Goal: Information Seeking & Learning: Check status

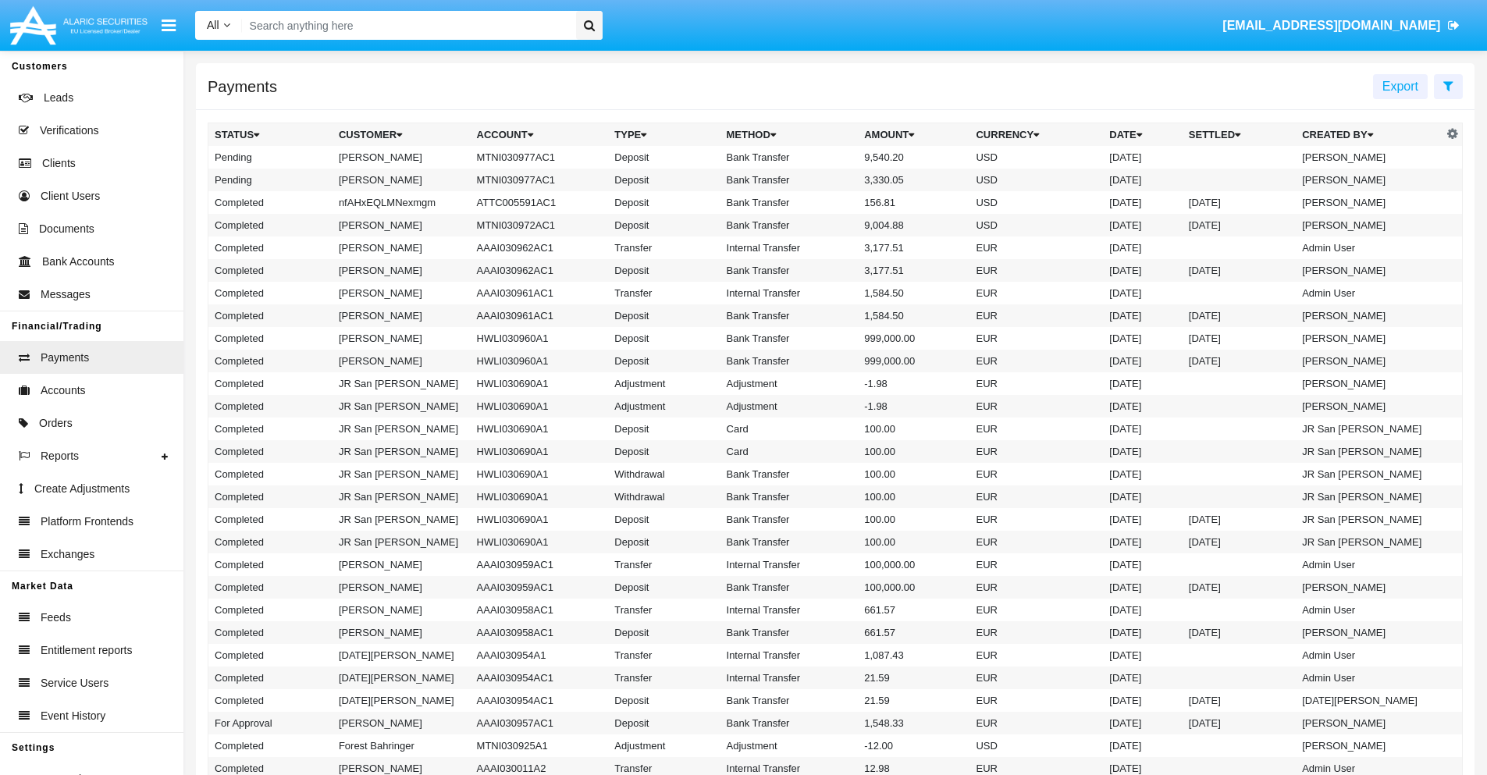
click at [1448, 85] on icon at bounding box center [1449, 86] width 10 height 12
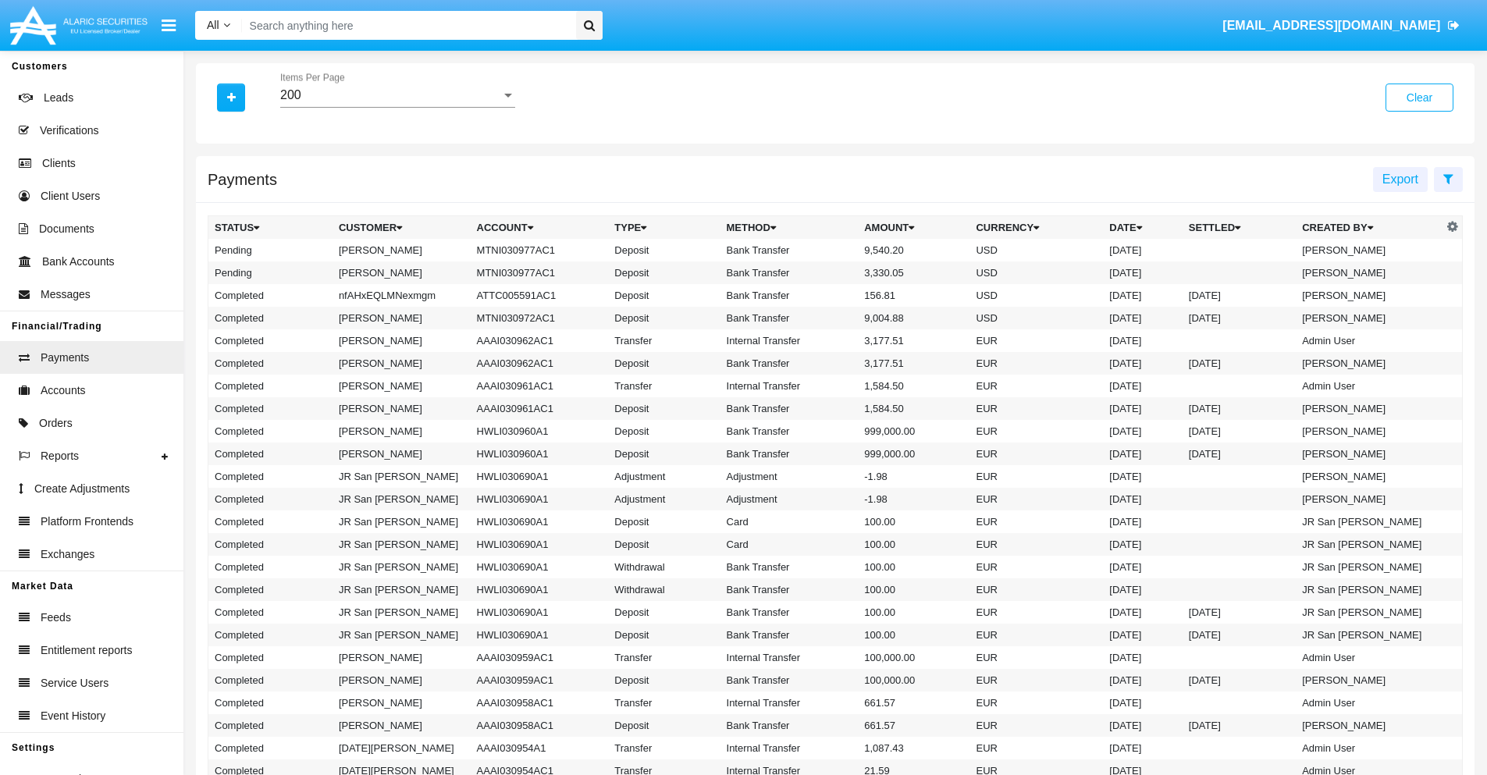
click at [397, 95] on div "200" at bounding box center [390, 95] width 221 height 14
click at [397, 107] on span "10" at bounding box center [397, 106] width 235 height 37
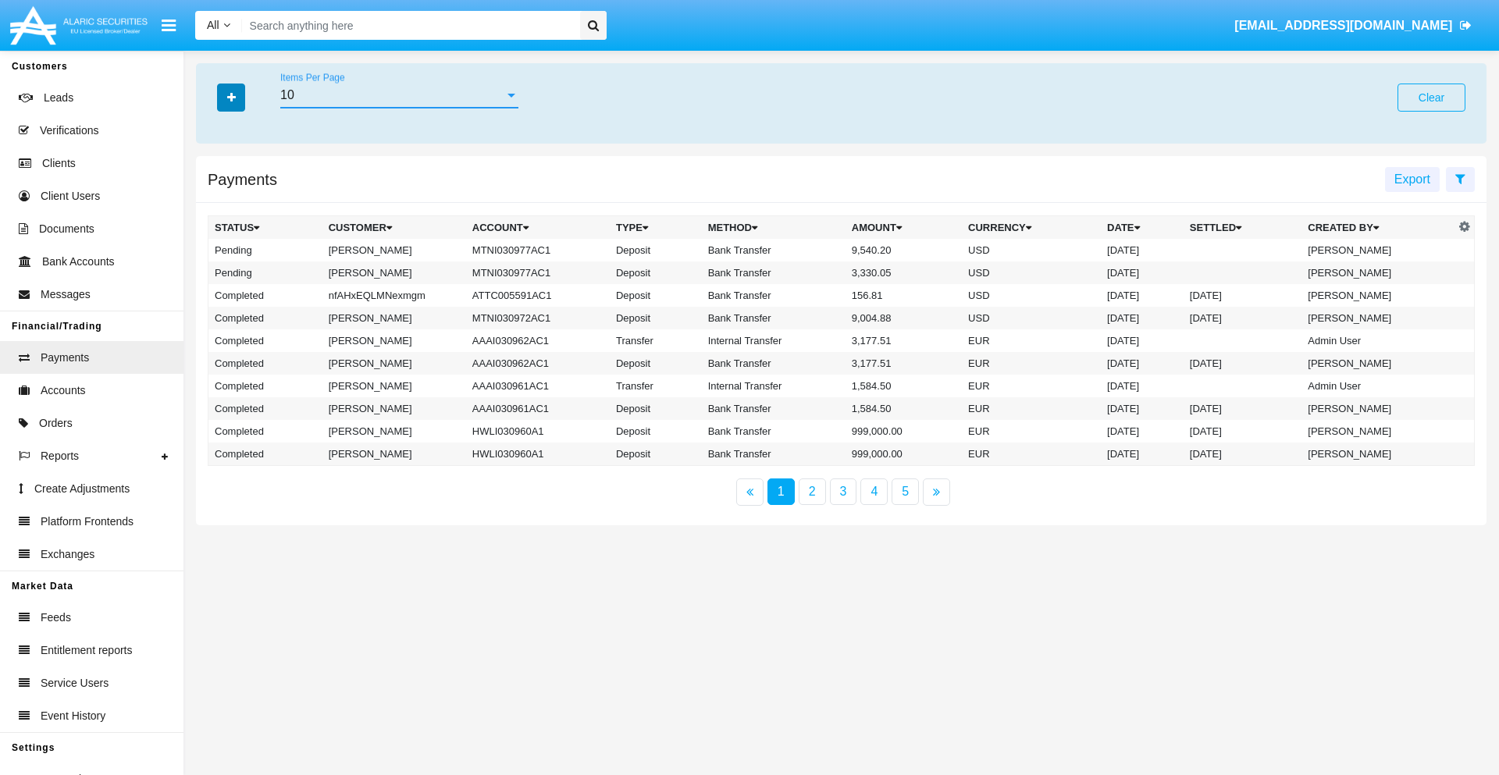
click at [231, 97] on icon "button" at bounding box center [231, 97] width 9 height 11
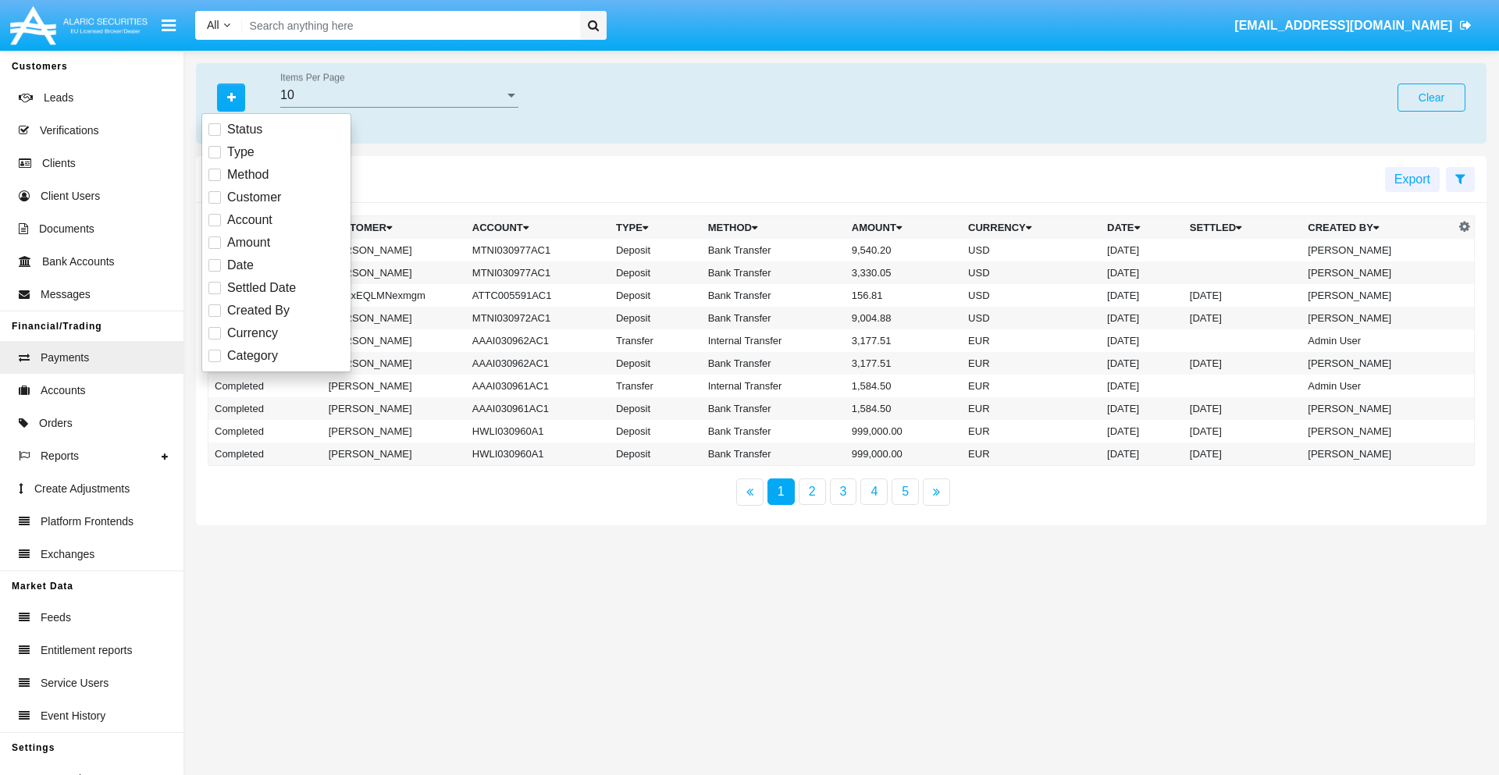
click at [244, 130] on span "Status" at bounding box center [244, 129] width 35 height 19
click at [215, 136] on input "Status" at bounding box center [214, 136] width 1 height 1
checkbox input "true"
click at [231, 97] on icon "button" at bounding box center [231, 97] width 9 height 11
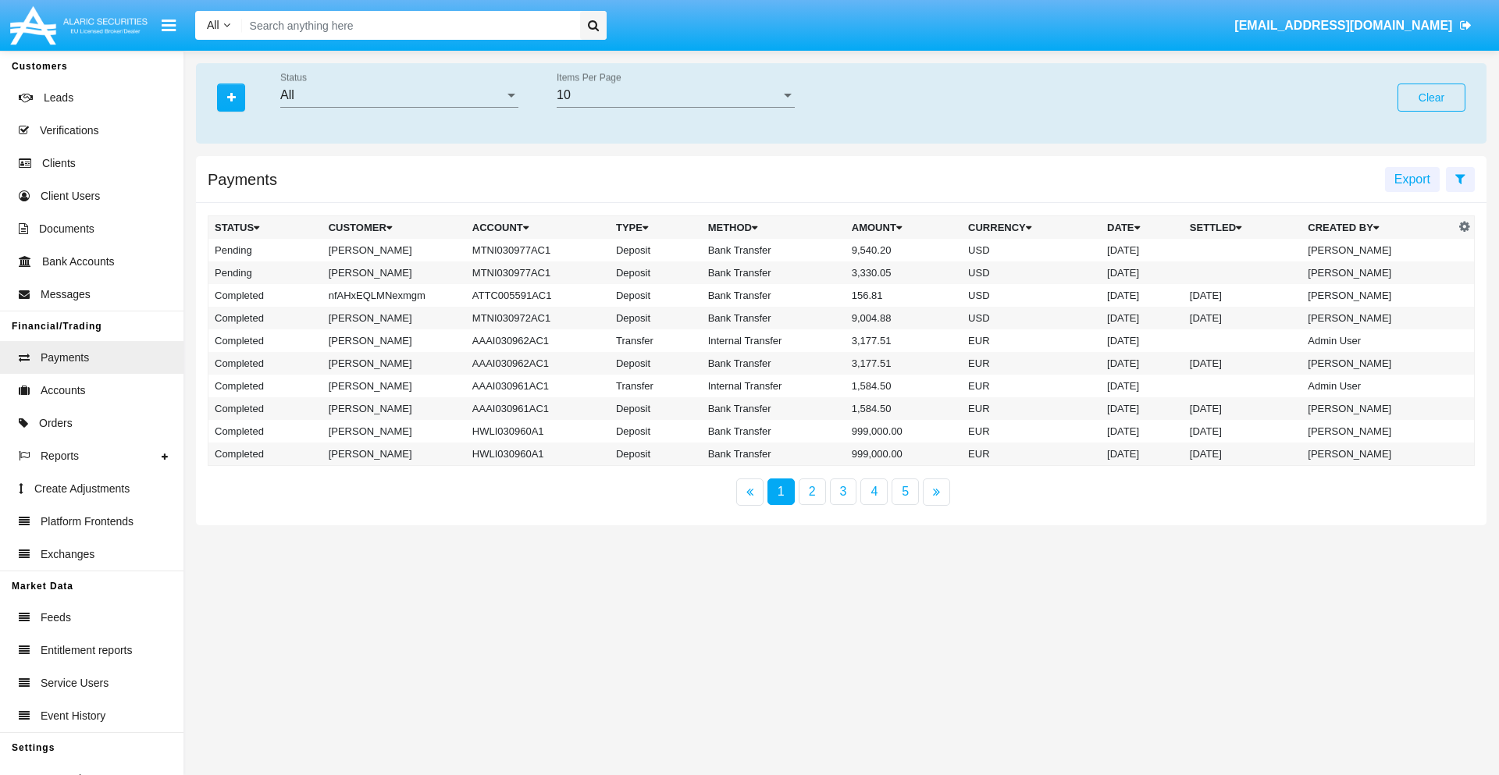
click at [399, 95] on div "All" at bounding box center [392, 95] width 224 height 14
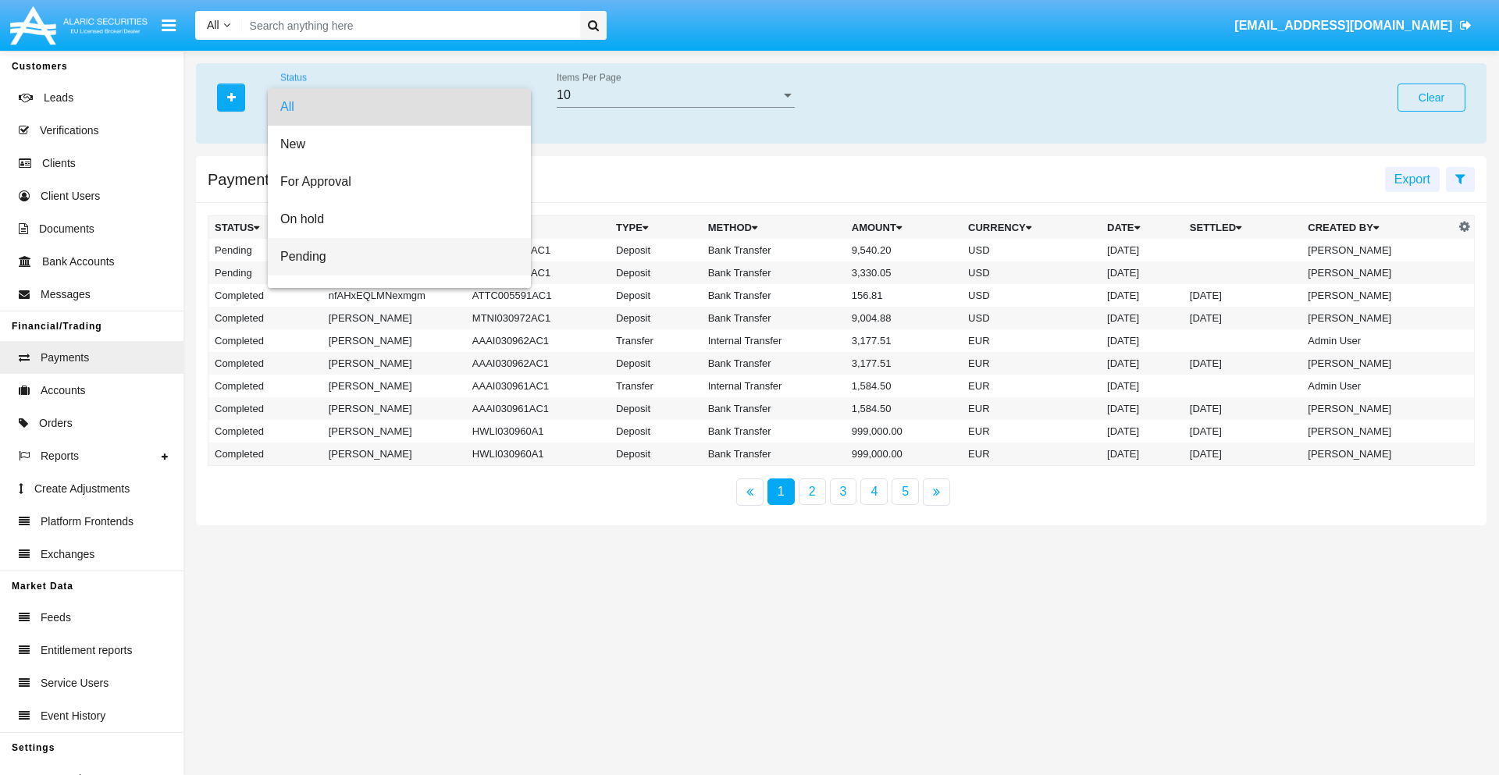
click at [393, 257] on span "Pending" at bounding box center [399, 256] width 238 height 37
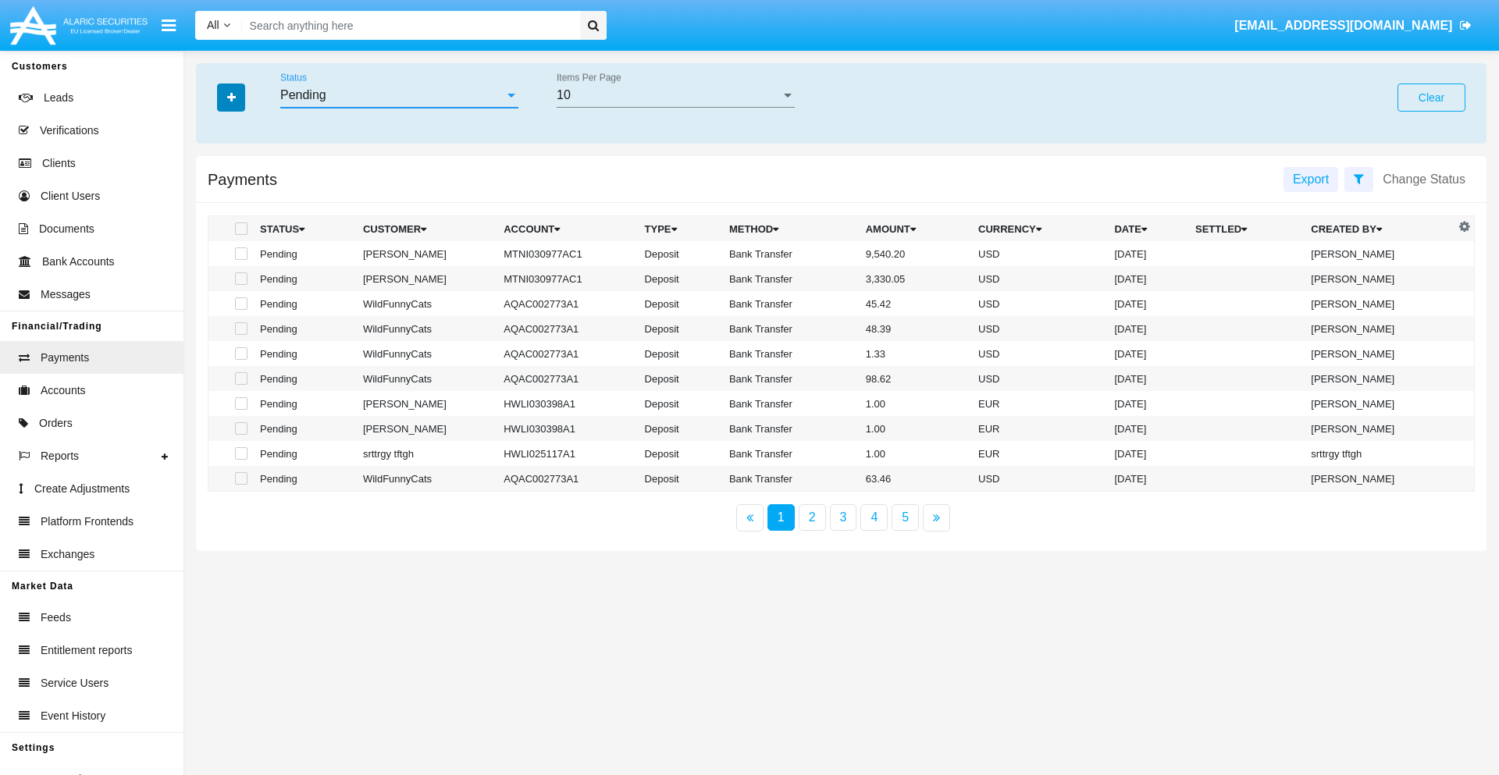
click at [231, 97] on icon "button" at bounding box center [231, 97] width 9 height 11
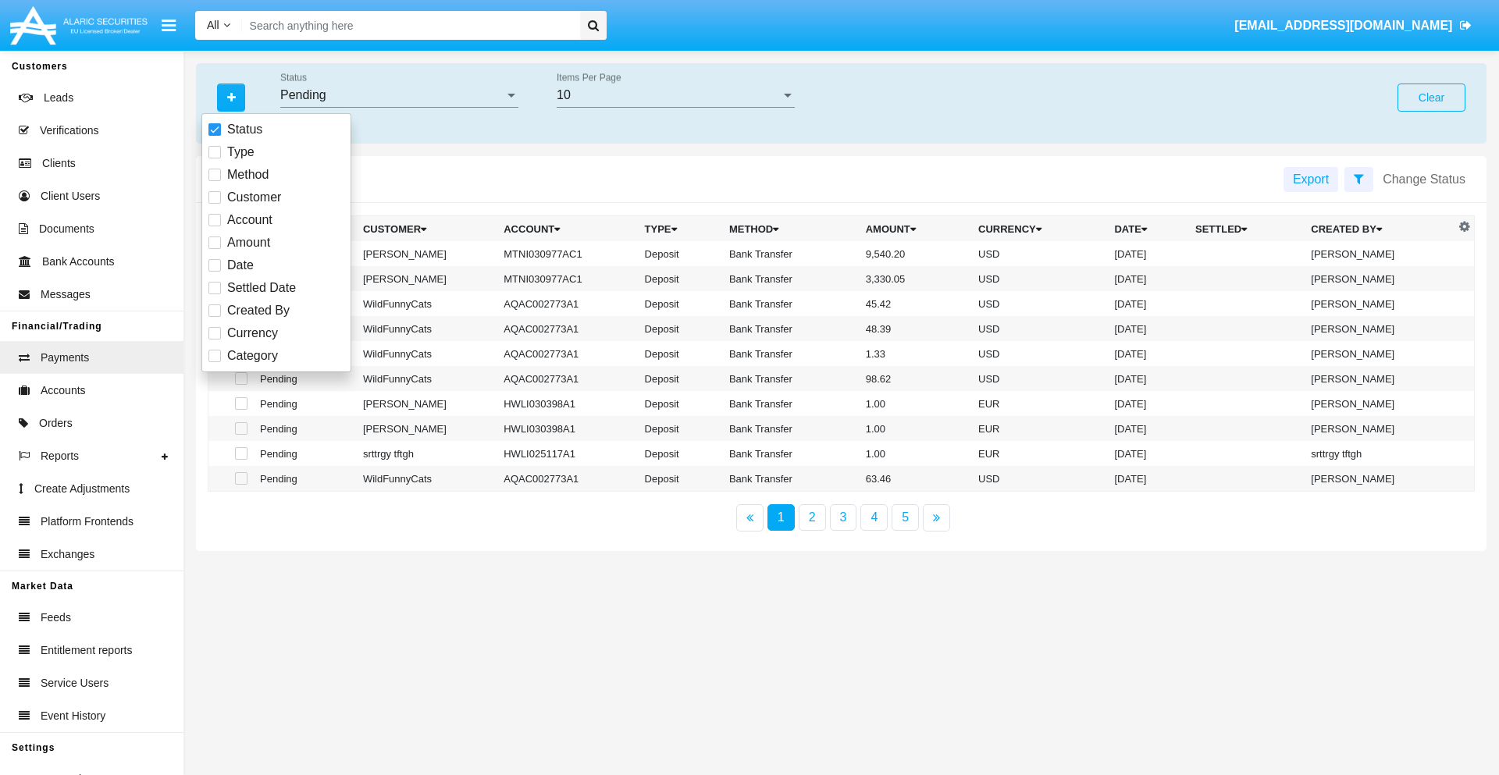
click at [247, 175] on span "Method" at bounding box center [247, 175] width 41 height 19
click at [215, 181] on input "Method" at bounding box center [214, 181] width 1 height 1
checkbox input "true"
click at [231, 97] on icon "button" at bounding box center [231, 97] width 9 height 11
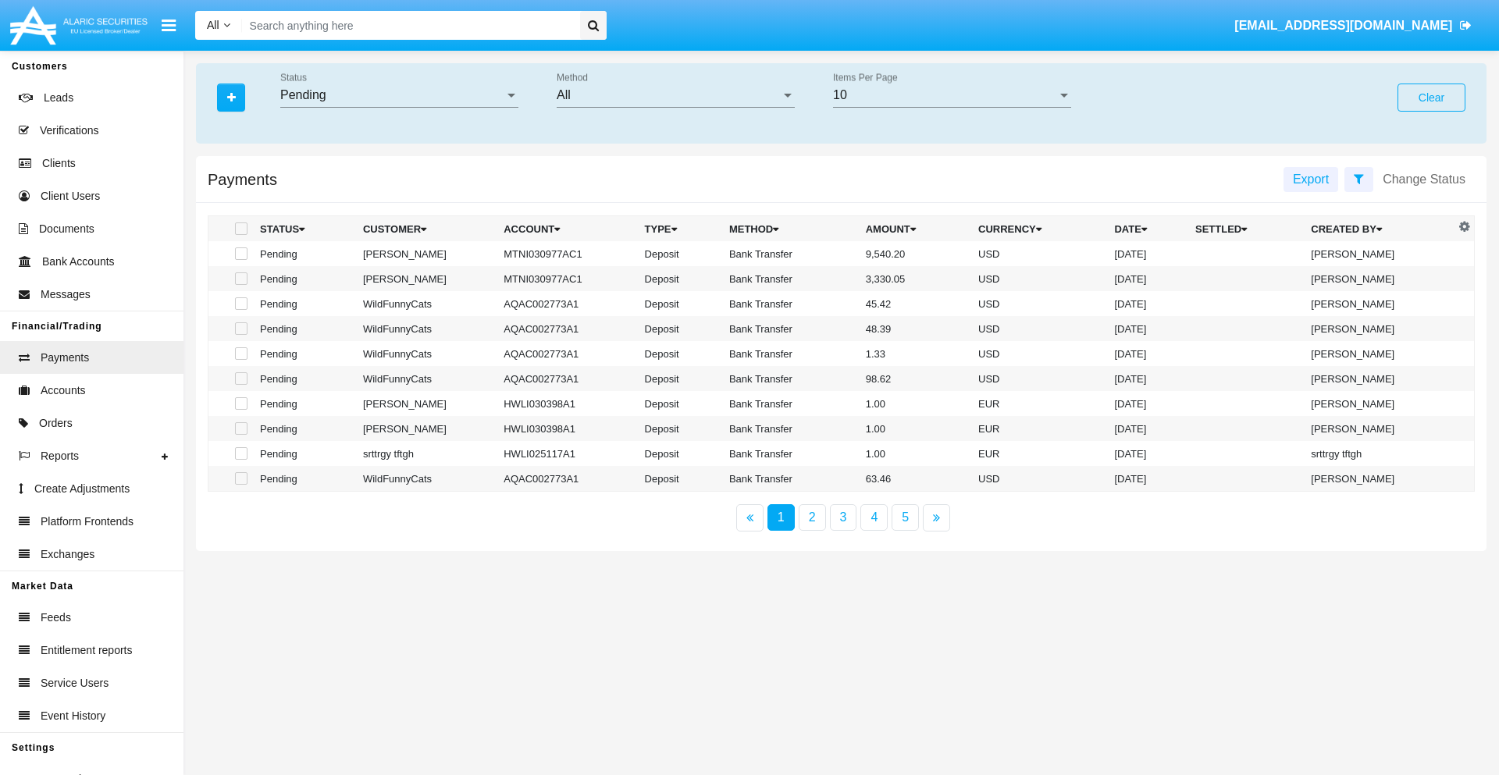
click at [675, 95] on div "All" at bounding box center [669, 95] width 224 height 14
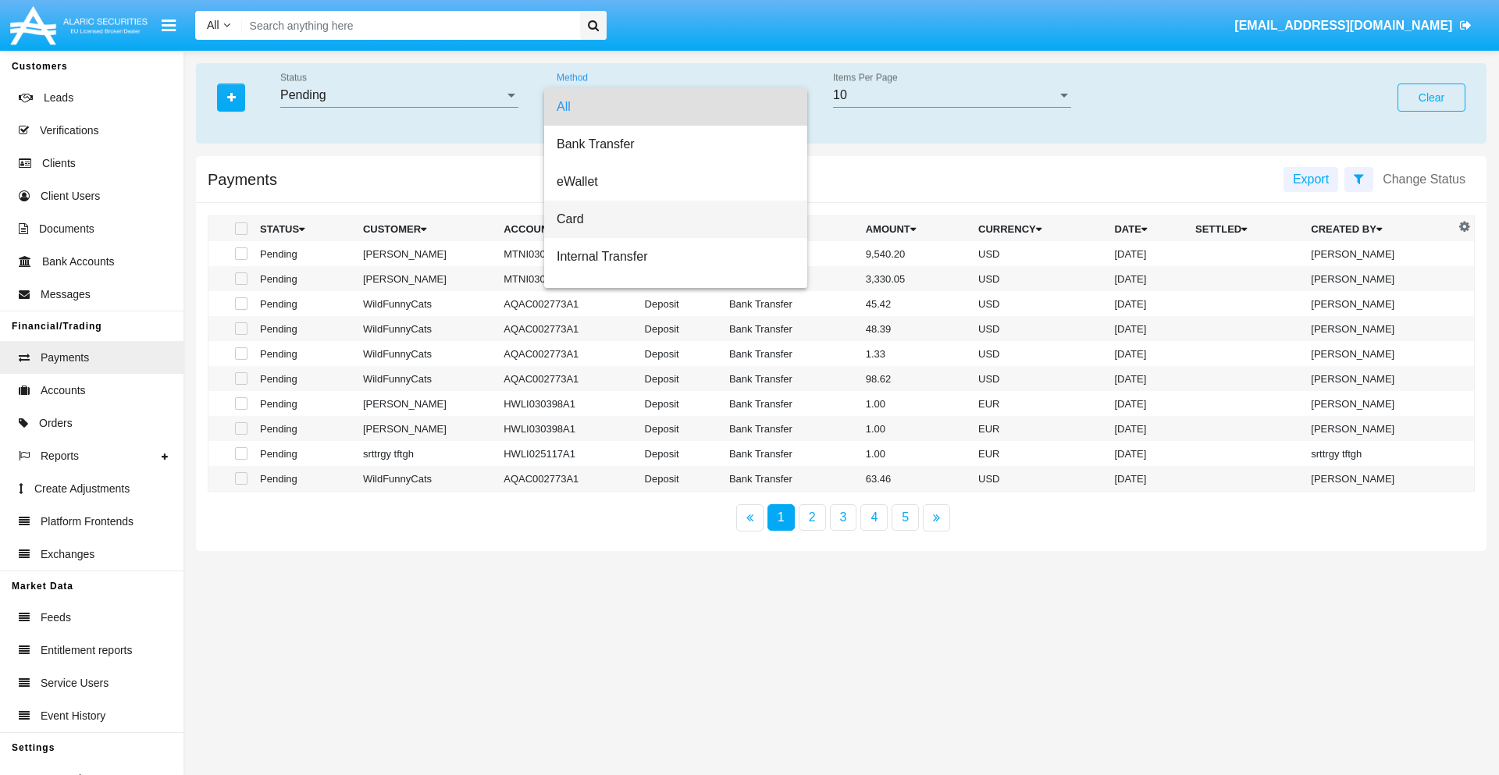
click at [669, 219] on span "Card" at bounding box center [676, 219] width 238 height 37
